Goal: Task Accomplishment & Management: Manage account settings

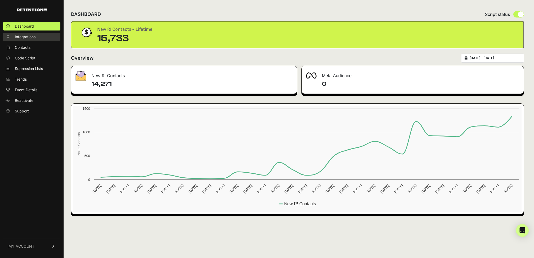
click at [29, 38] on span "Integrations" at bounding box center [25, 36] width 21 height 5
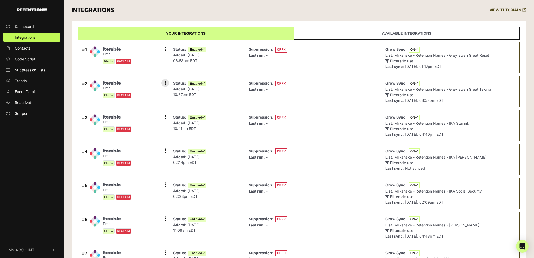
scroll to position [92, 0]
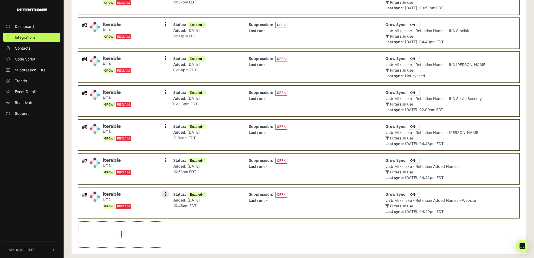
click at [164, 191] on button at bounding box center [165, 194] width 8 height 8
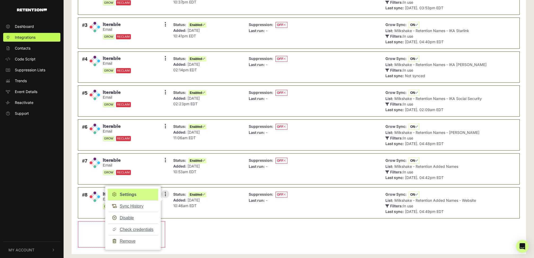
click at [132, 191] on link "Settings" at bounding box center [133, 195] width 50 height 12
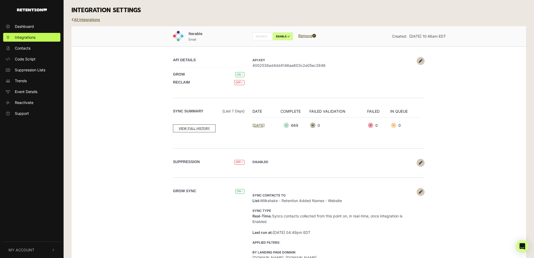
scroll to position [24, 0]
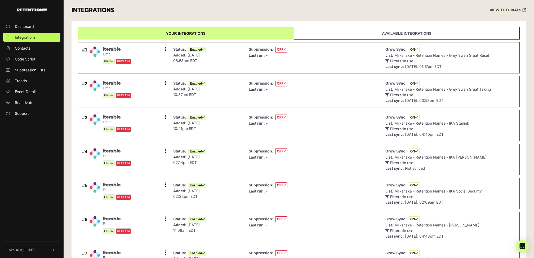
scroll to position [92, 0]
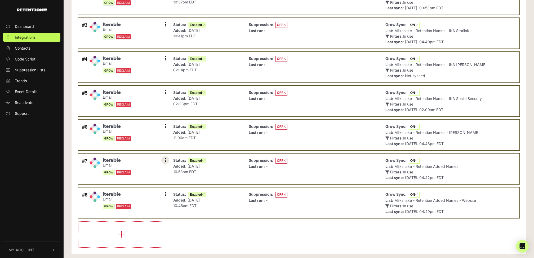
click at [165, 156] on button at bounding box center [165, 160] width 8 height 8
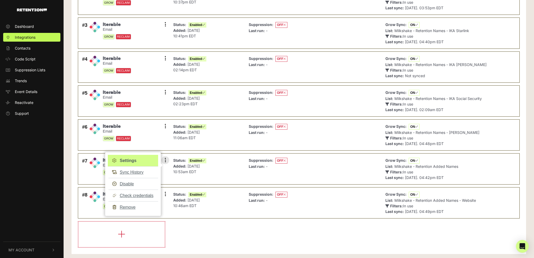
click at [142, 158] on link "Settings" at bounding box center [133, 161] width 50 height 12
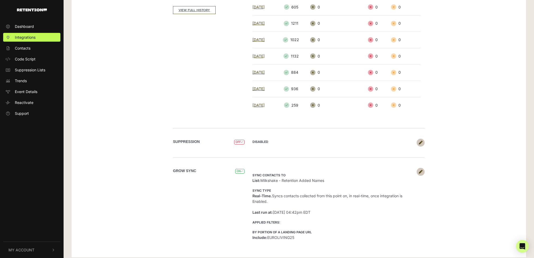
scroll to position [120, 0]
